Goal: Check status: Check status

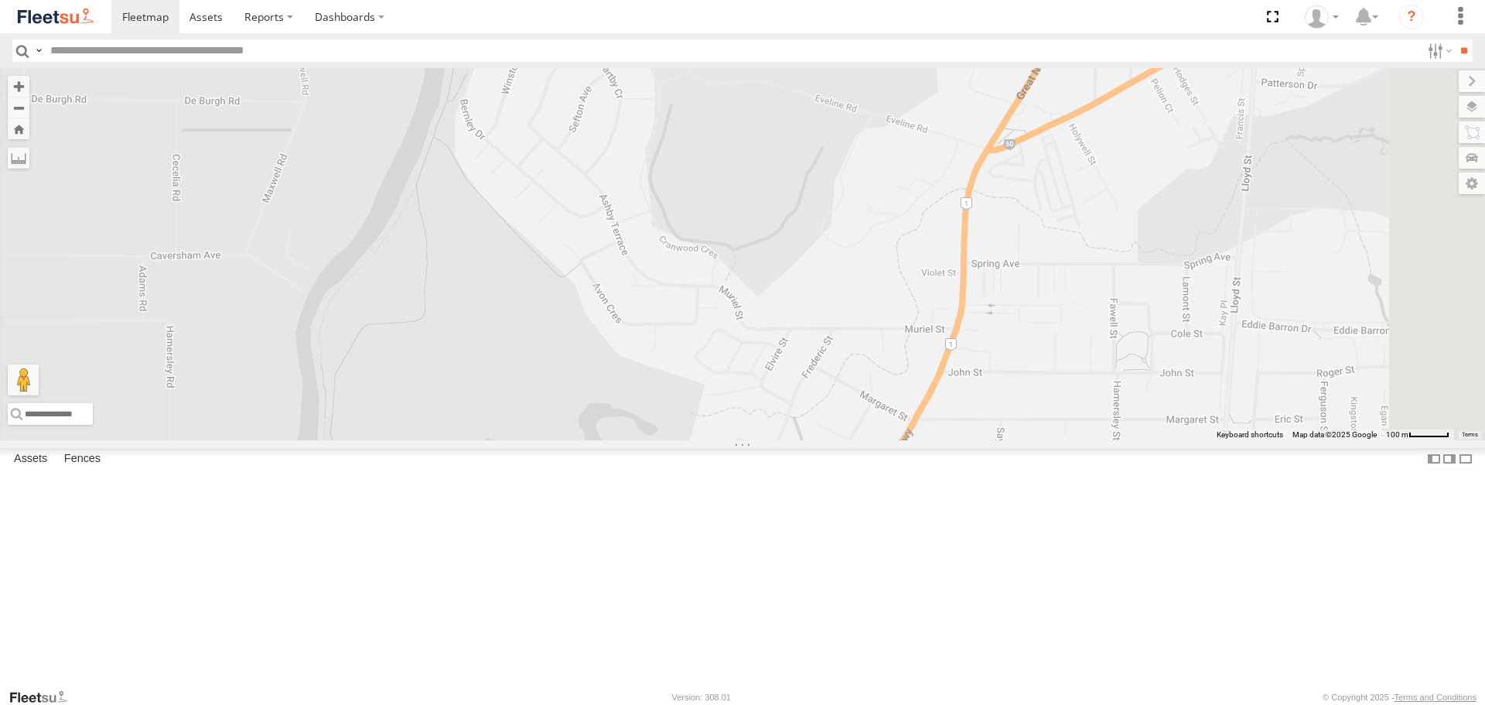
click at [0, 0] on div at bounding box center [0, 0] width 0 height 0
click at [0, 0] on span at bounding box center [0, 0] width 0 height 0
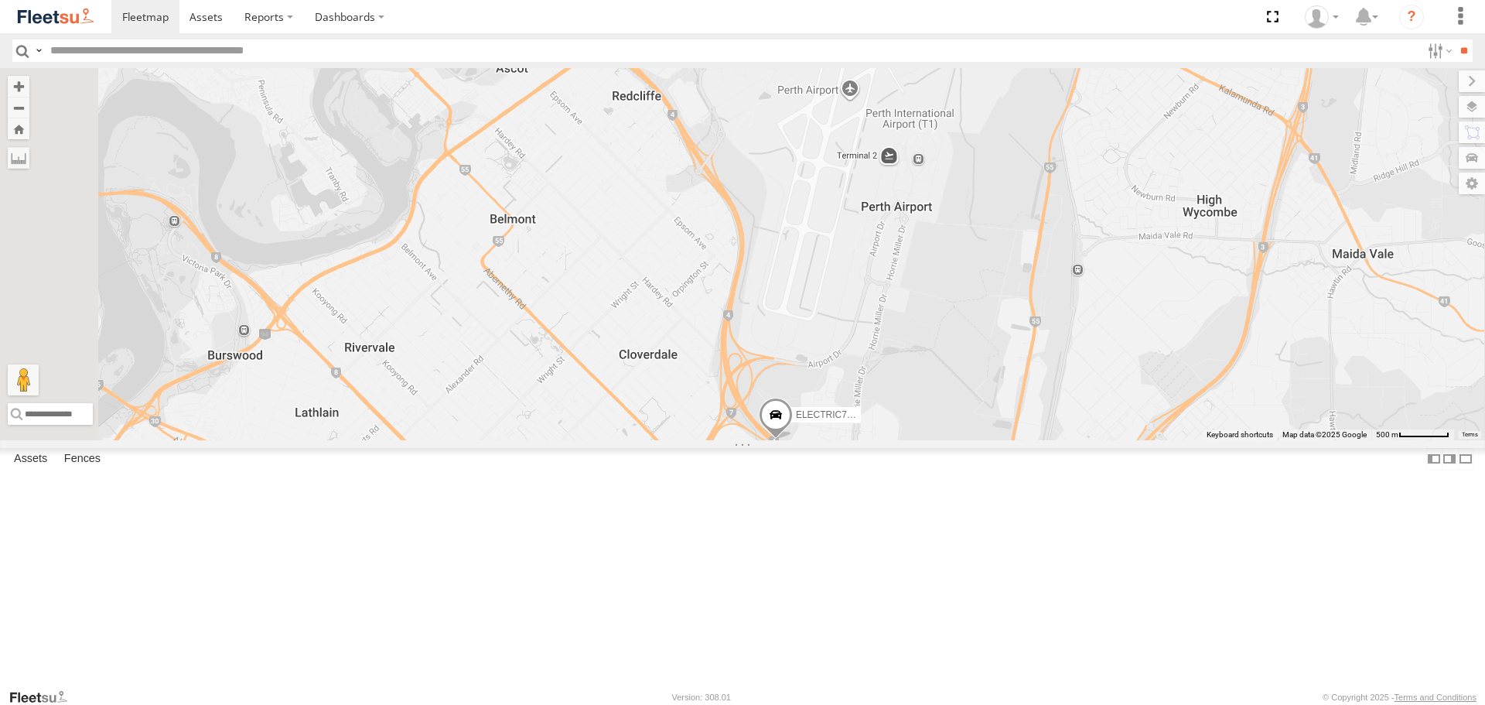
click at [87, 7] on img at bounding box center [55, 16] width 80 height 21
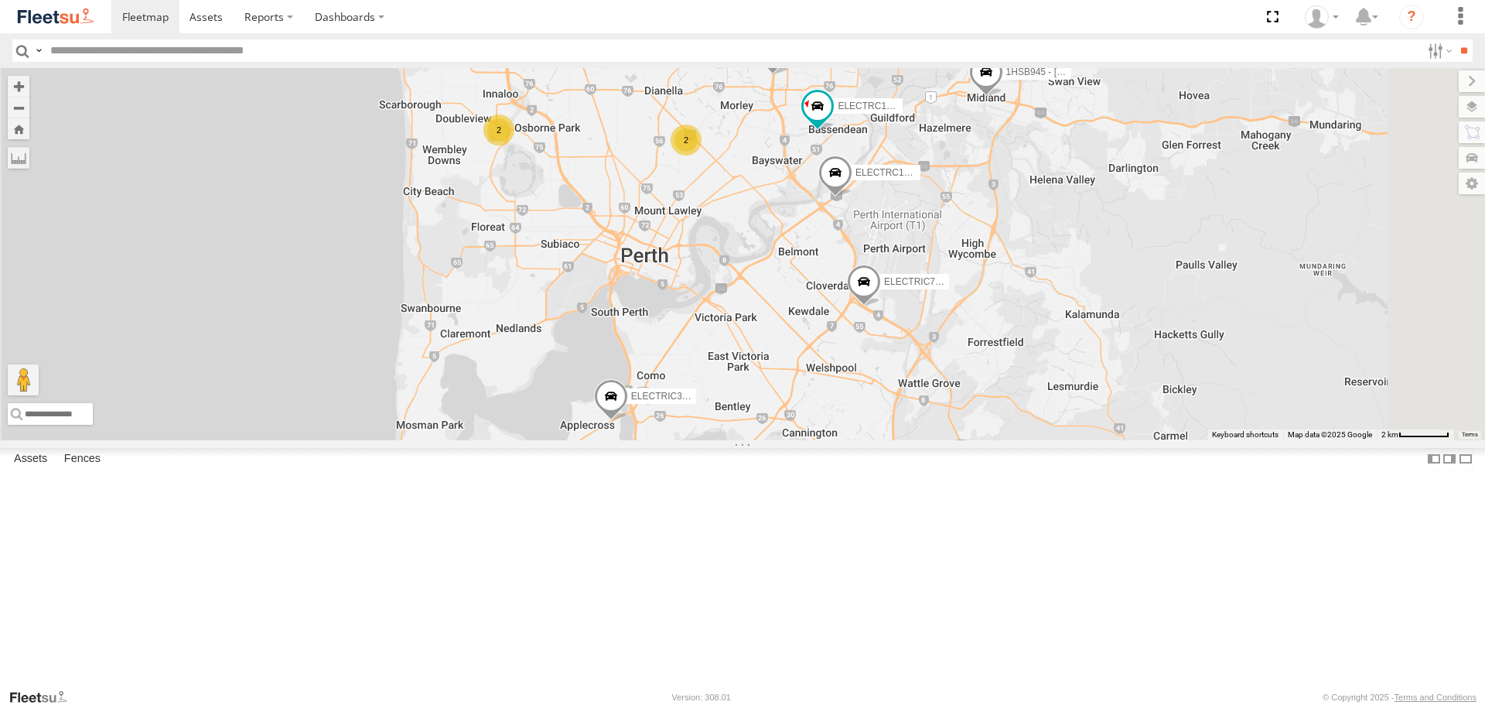
click at [0, 0] on span at bounding box center [0, 0] width 0 height 0
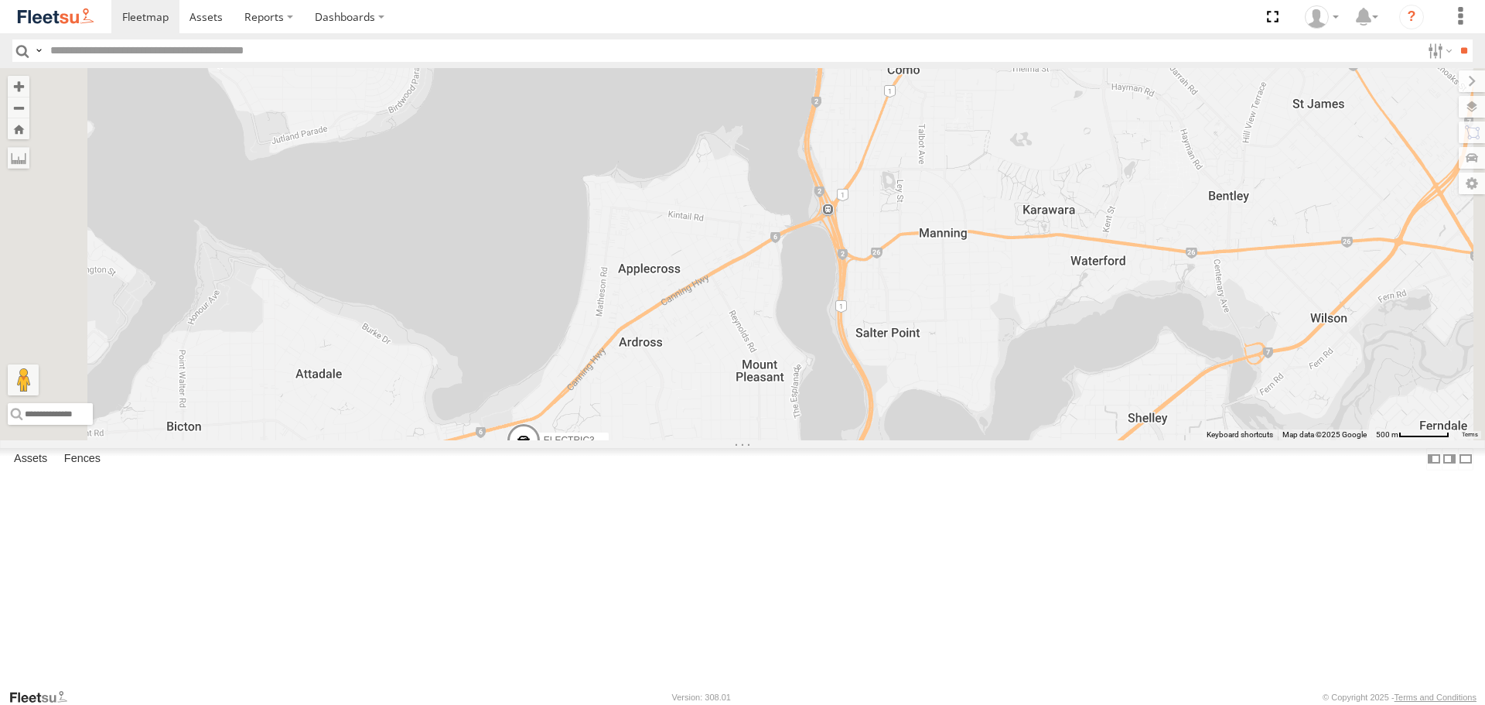
click at [0, 0] on span at bounding box center [0, 0] width 0 height 0
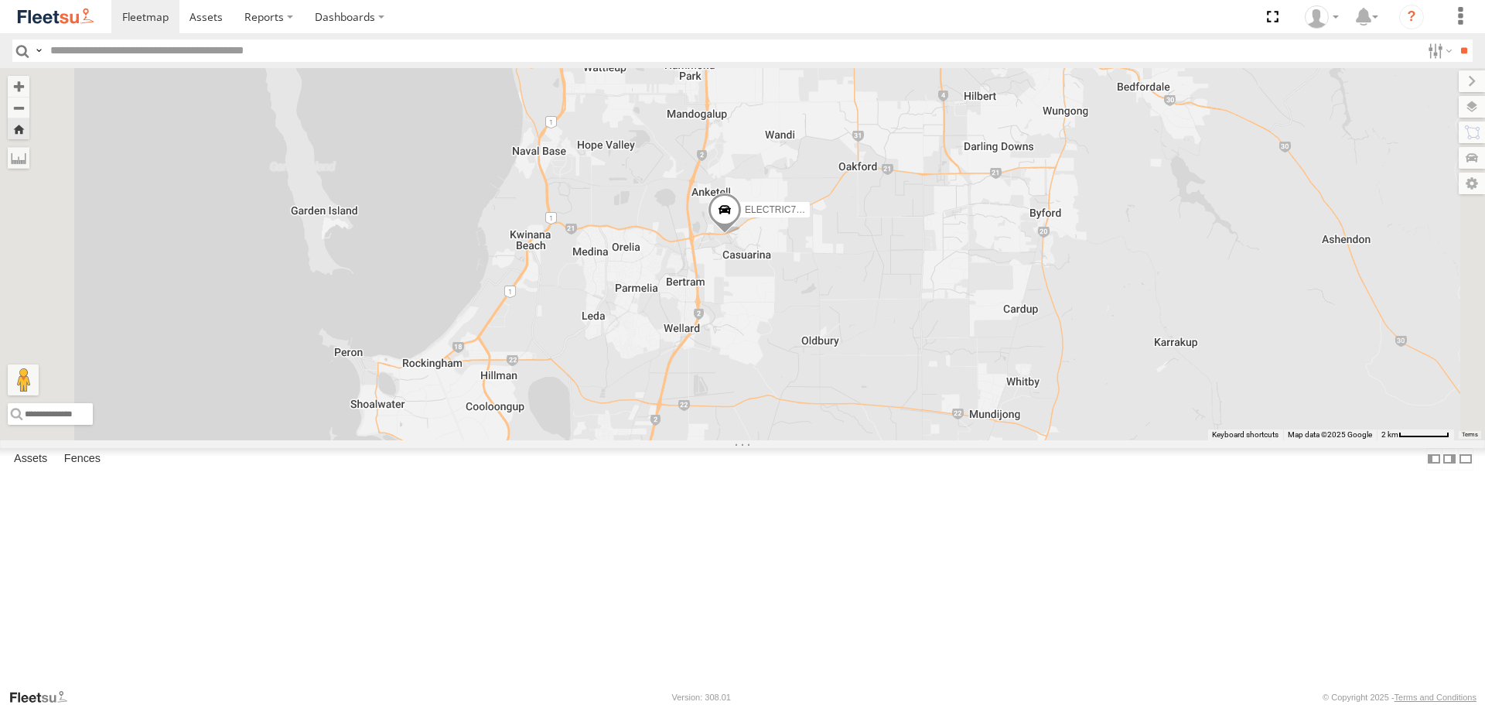
click at [742, 234] on span at bounding box center [725, 214] width 34 height 42
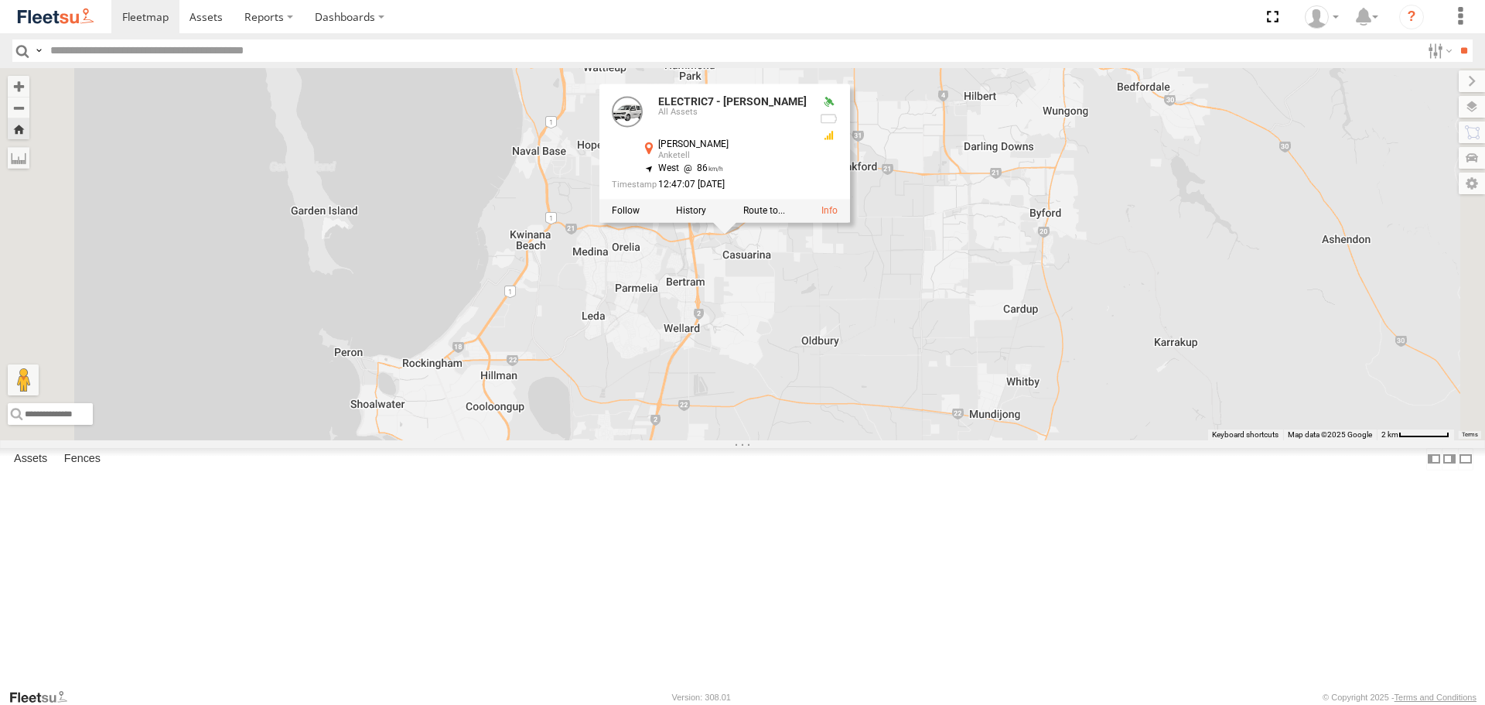
click at [1007, 409] on div "ELECTRIC7 - [PERSON_NAME] ELECTRIC7 - [PERSON_NAME] Assets [PERSON_NAME] [PERSO…" at bounding box center [742, 253] width 1485 height 371
